Goal: Transaction & Acquisition: Purchase product/service

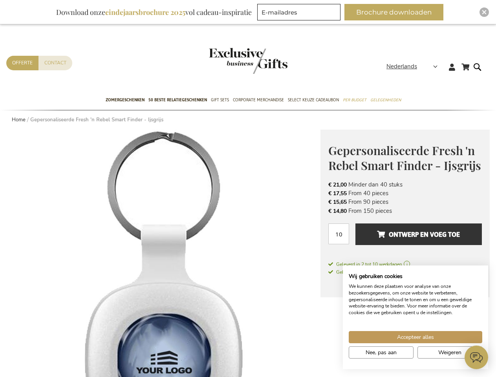
click at [414, 66] on span "Nederlands" at bounding box center [401, 66] width 31 height 9
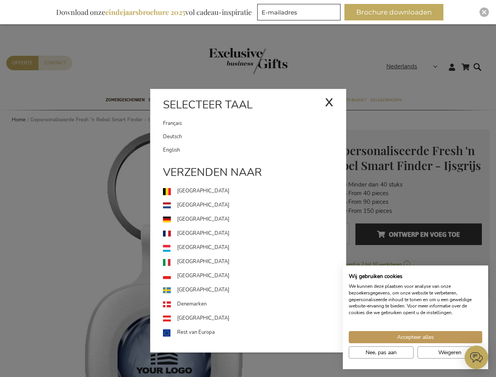
click at [163, 253] on link "[GEOGRAPHIC_DATA]" at bounding box center [254, 248] width 183 height 14
click at [405, 238] on span "Ontwerp en voeg toe" at bounding box center [418, 234] width 83 height 13
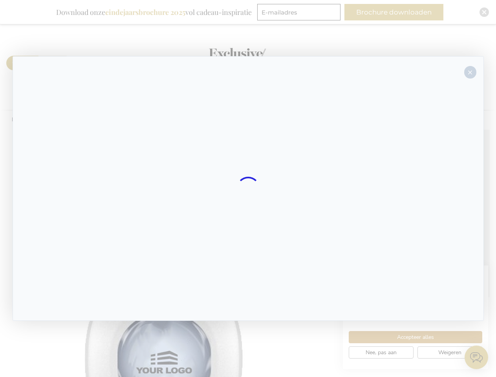
click at [419, 234] on div at bounding box center [248, 188] width 471 height 265
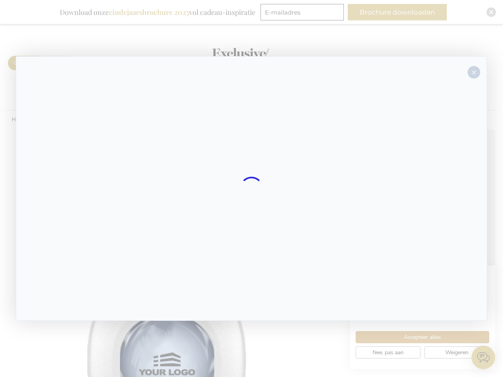
click at [415, 337] on div at bounding box center [251, 188] width 503 height 377
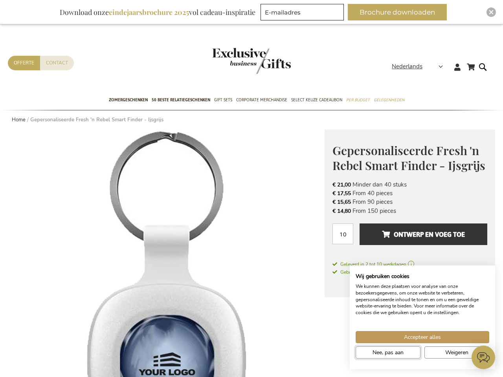
click at [381, 352] on span "Nee, pas aan" at bounding box center [387, 352] width 31 height 8
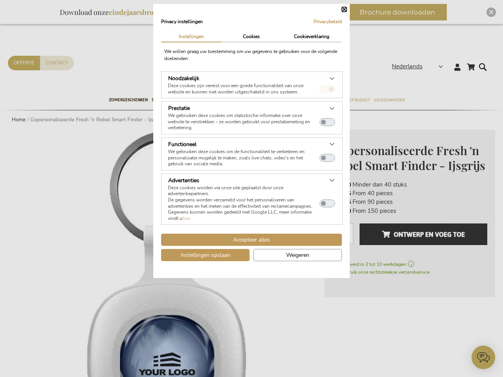
click at [349, 278] on dialog "Privacy instellingen Privacybeleid | Instellingen Cookies Cookieverklaring We w…" at bounding box center [251, 141] width 196 height 274
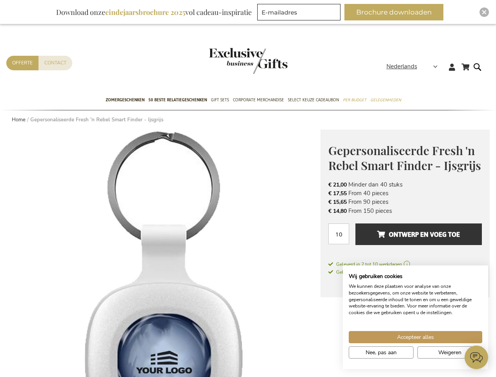
click at [397, 12] on button "Brochure downloaden" at bounding box center [393, 12] width 99 height 16
click at [484, 12] on img "Close" at bounding box center [484, 12] width 5 height 5
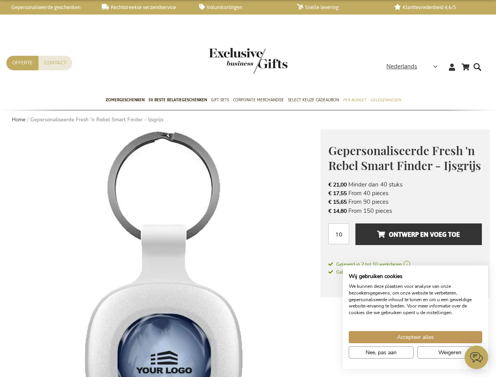
click at [476, 357] on icon at bounding box center [476, 357] width 24 height 24
